Goal: Information Seeking & Learning: Learn about a topic

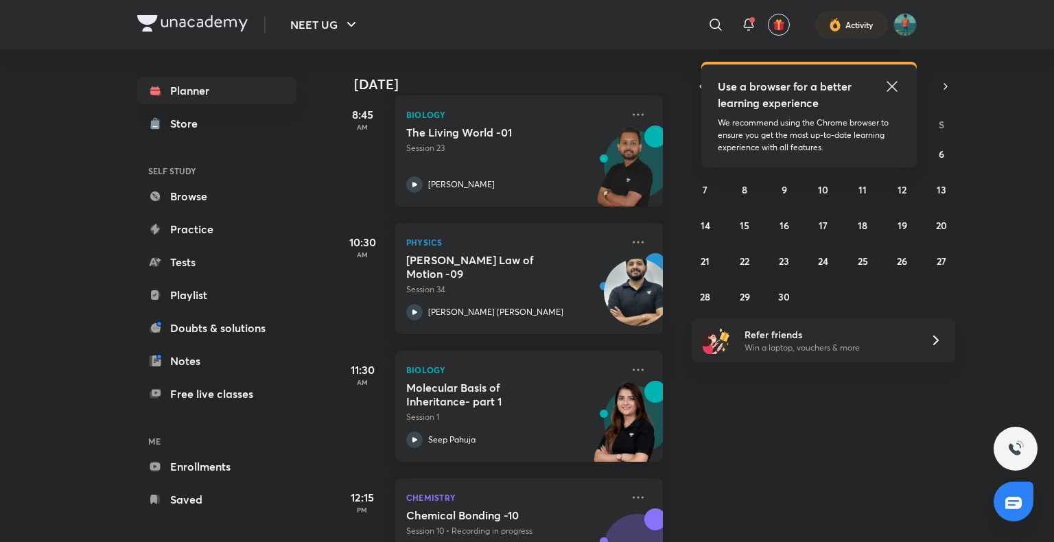
scroll to position [332, 0]
click at [821, 261] on abbr "24" at bounding box center [823, 261] width 10 height 13
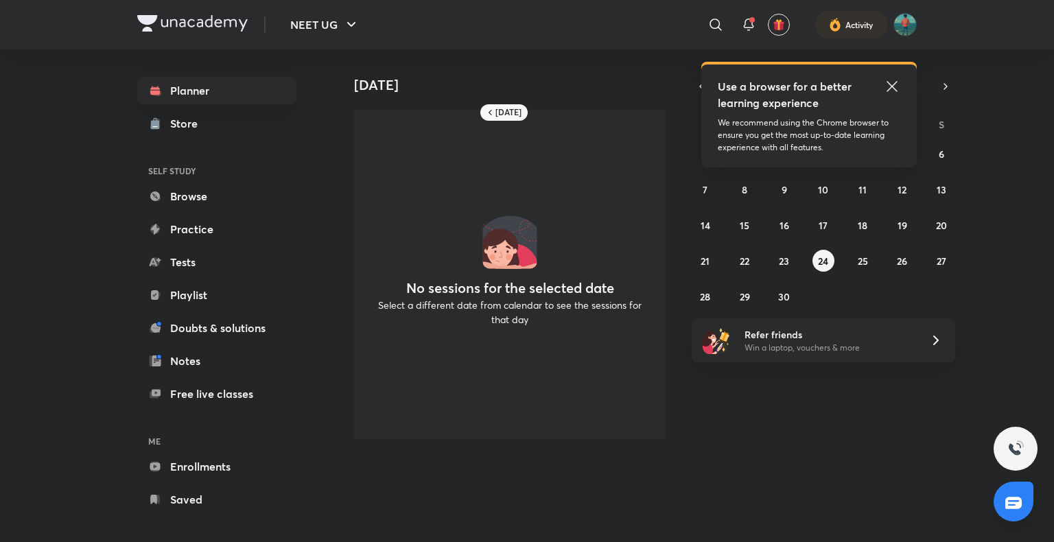
click at [892, 84] on icon at bounding box center [892, 86] width 16 height 16
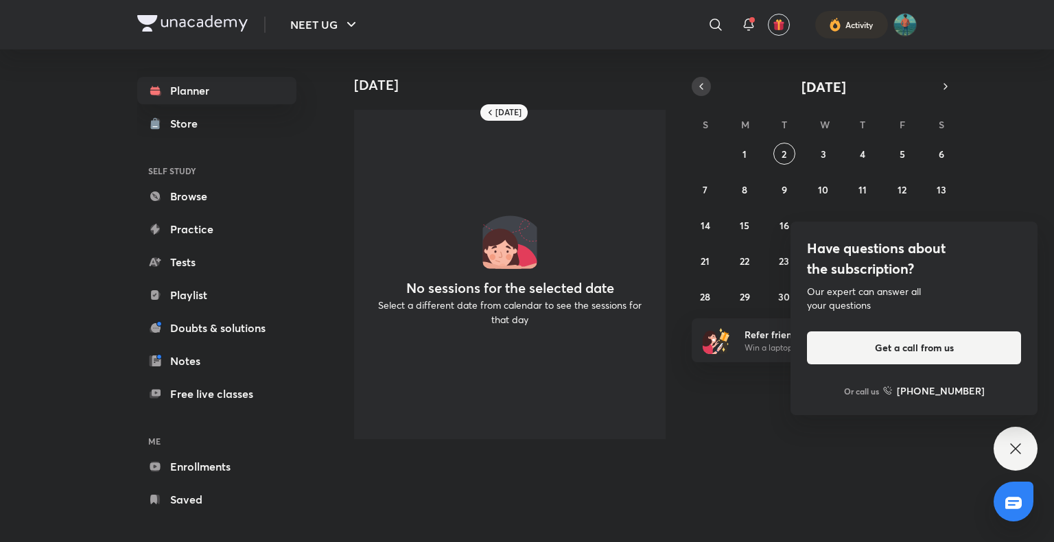
click at [703, 87] on icon "button" at bounding box center [701, 86] width 11 height 12
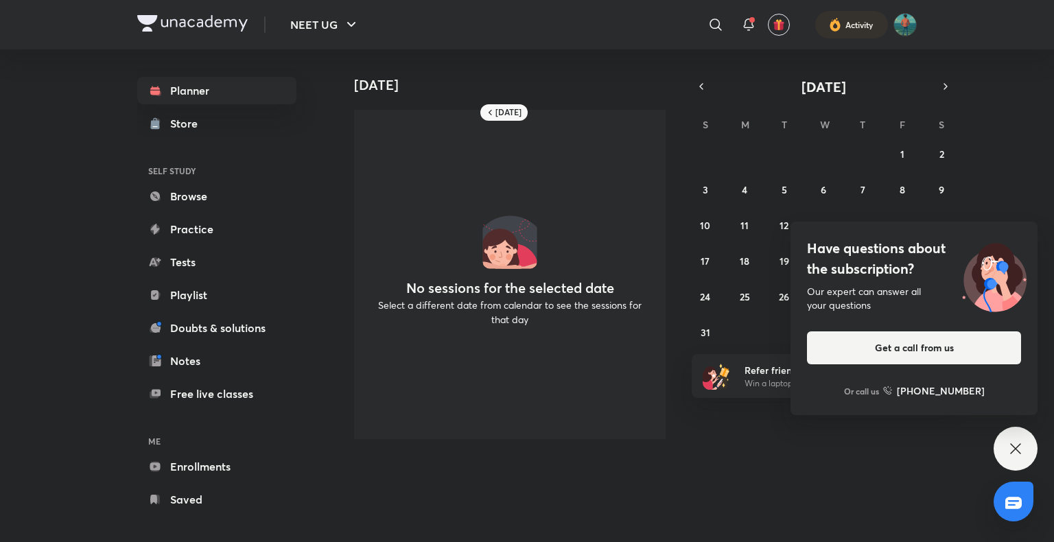
click at [1025, 461] on div "Have questions about the subscription? Our expert can answer all your questions…" at bounding box center [1016, 449] width 44 height 44
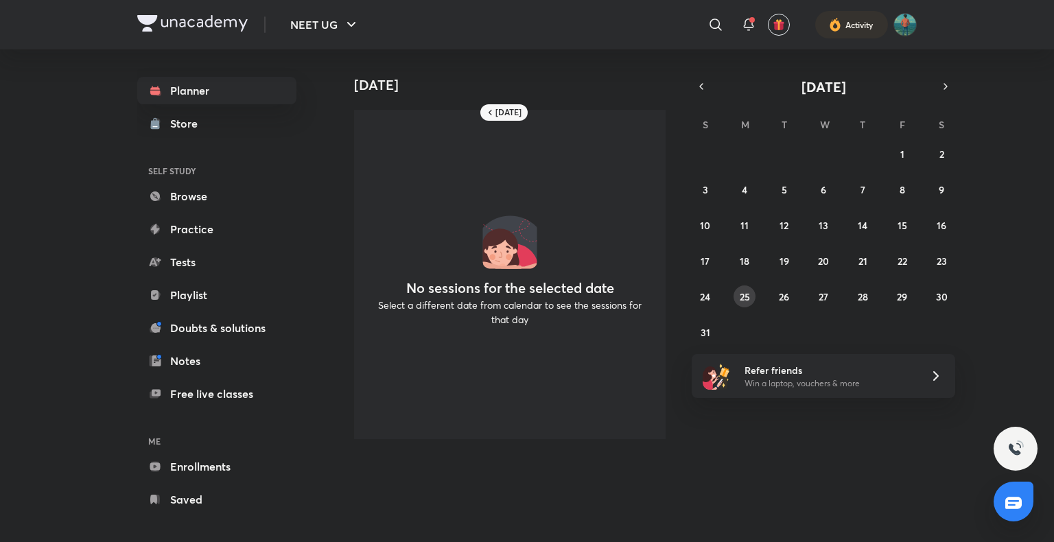
click at [747, 300] on abbr "25" at bounding box center [745, 296] width 10 height 13
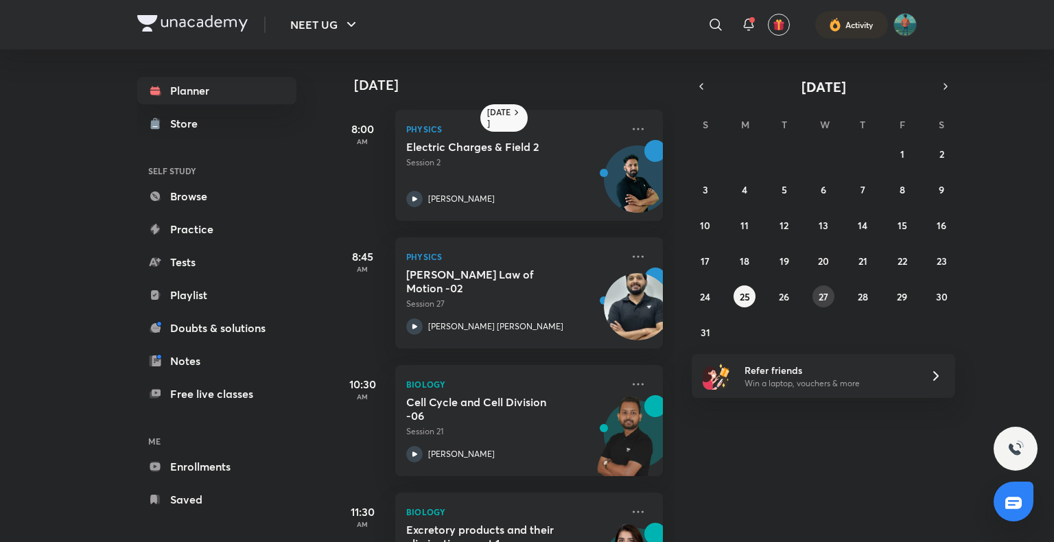
click at [815, 298] on button "27" at bounding box center [823, 296] width 22 height 22
click at [446, 325] on p "[PERSON_NAME] [PERSON_NAME]" at bounding box center [495, 326] width 135 height 12
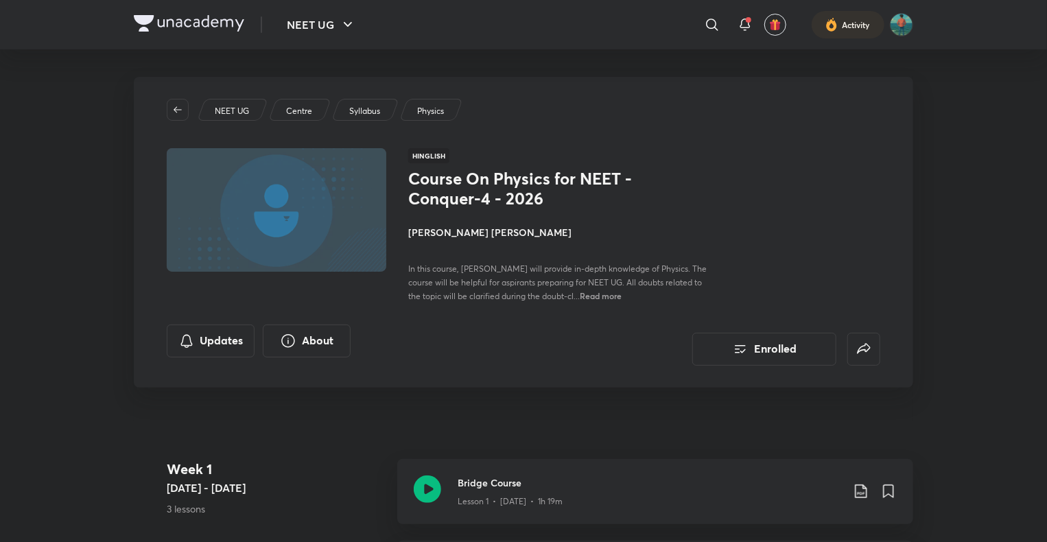
click at [155, 23] on img at bounding box center [189, 23] width 110 height 16
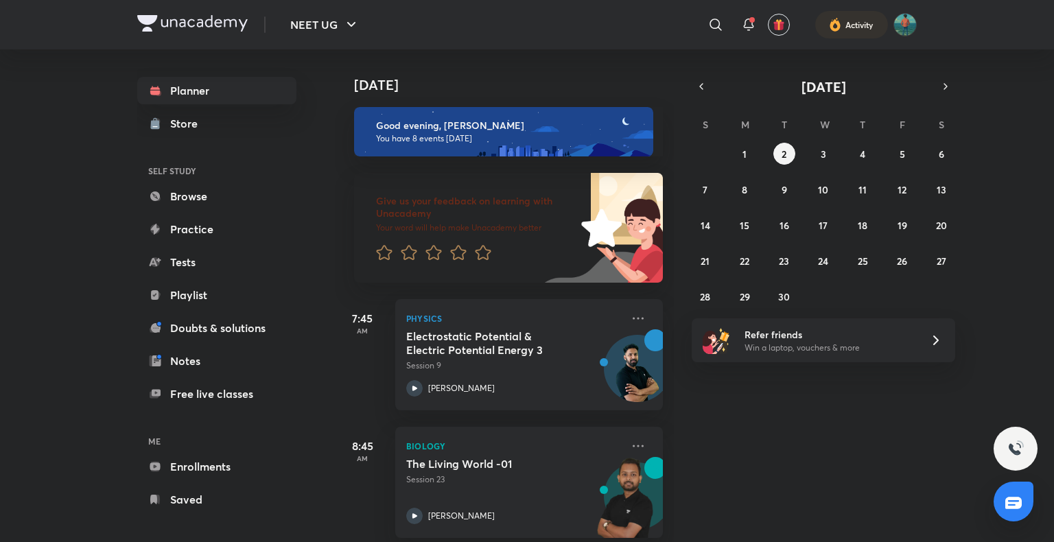
click at [703, 88] on icon "button" at bounding box center [701, 86] width 11 height 12
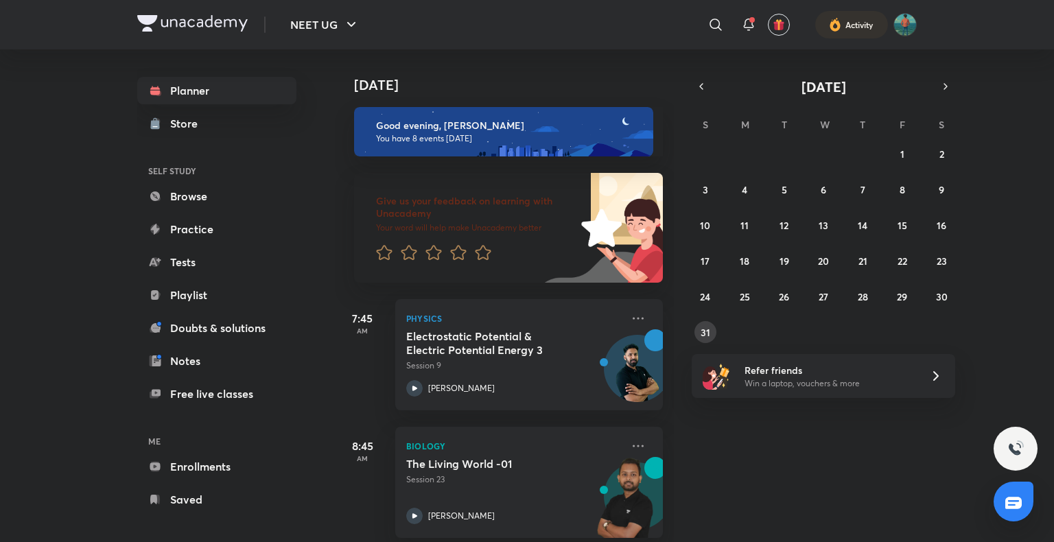
click at [707, 338] on button "31" at bounding box center [705, 332] width 22 height 22
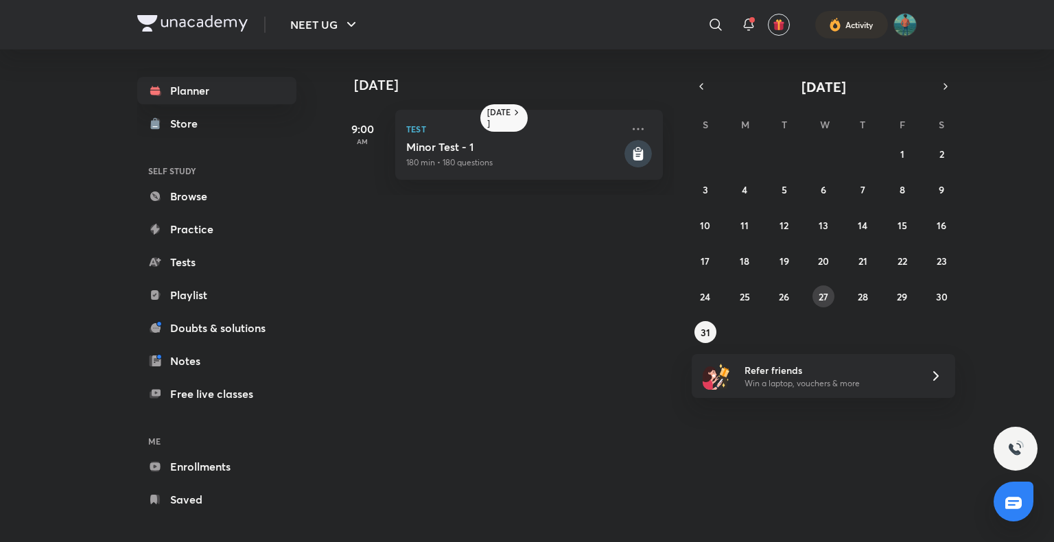
click at [826, 297] on abbr "27" at bounding box center [824, 296] width 10 height 13
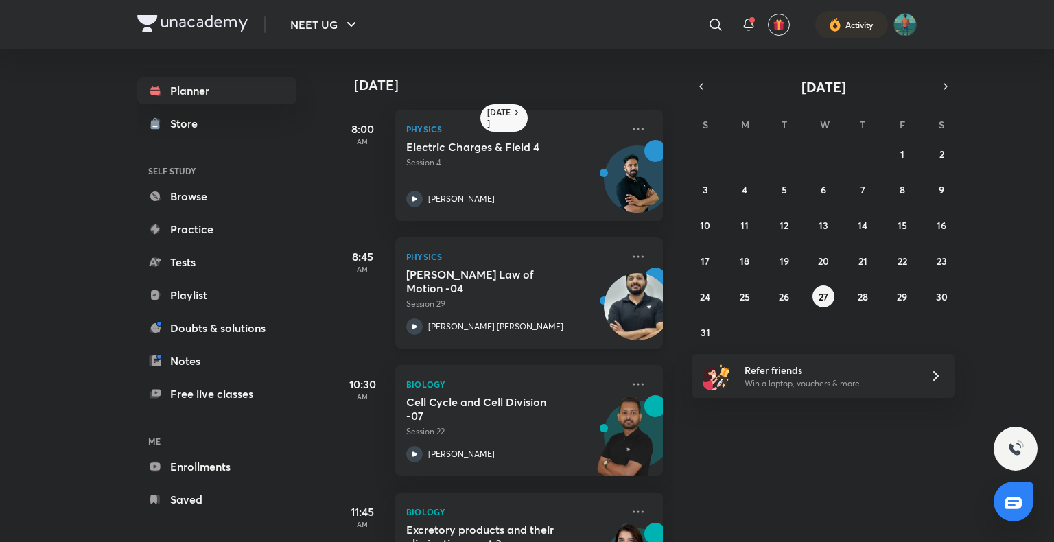
click at [408, 321] on icon at bounding box center [414, 326] width 16 height 16
